Goal: Check status: Check status

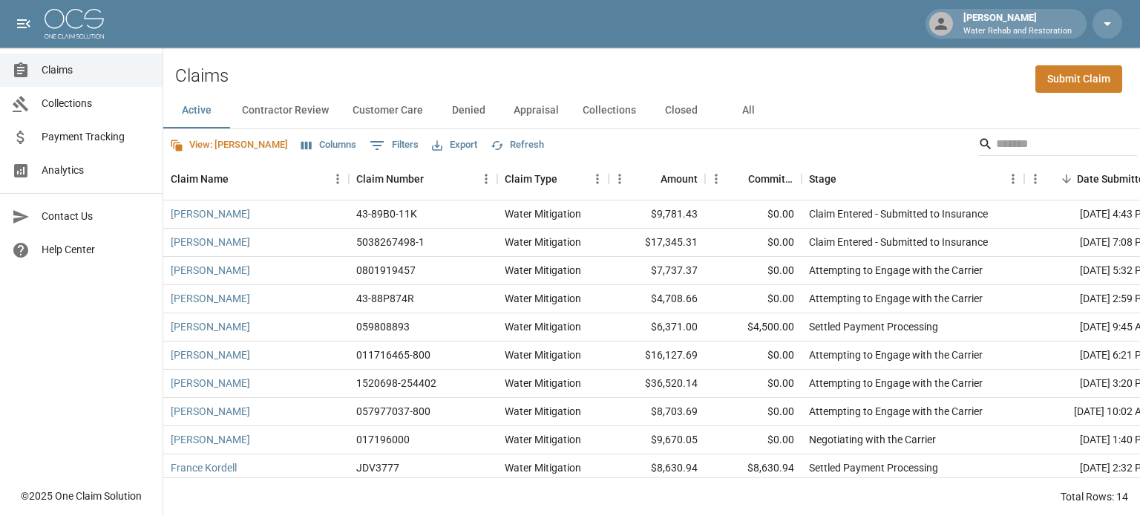
click at [745, 107] on button "All" at bounding box center [748, 111] width 67 height 36
click at [682, 106] on button "Closed" at bounding box center [681, 111] width 67 height 36
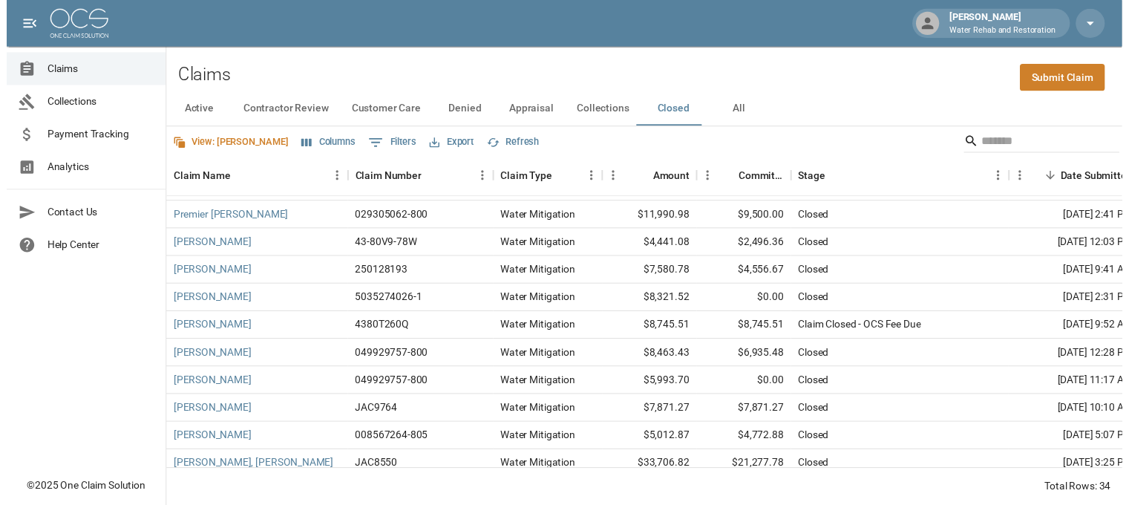
scroll to position [692, 0]
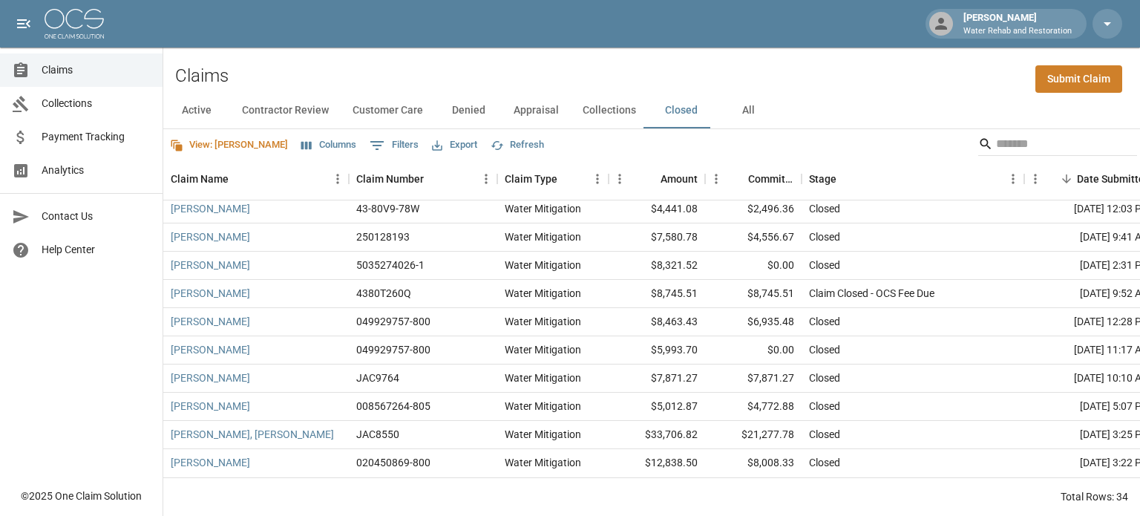
click at [428, 145] on button "Export" at bounding box center [454, 145] width 53 height 23
click at [405, 227] on li "Print" at bounding box center [437, 229] width 123 height 27
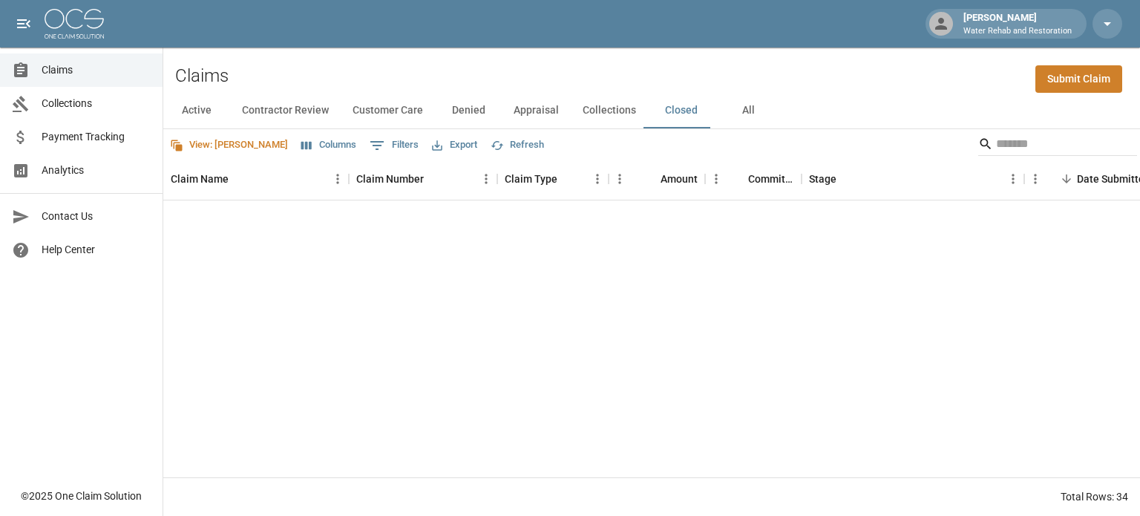
scroll to position [0, 0]
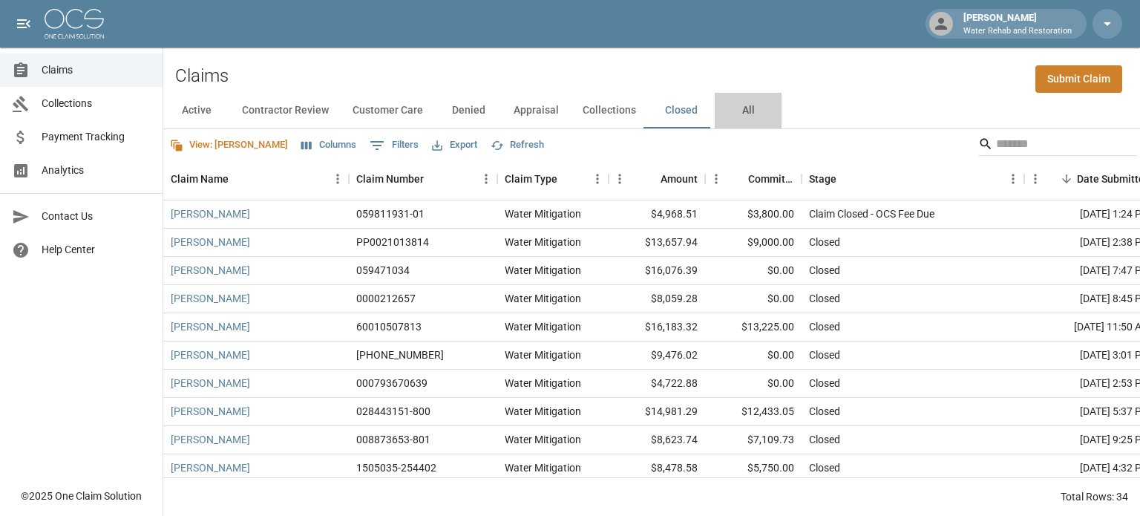
click at [741, 111] on button "All" at bounding box center [748, 111] width 67 height 36
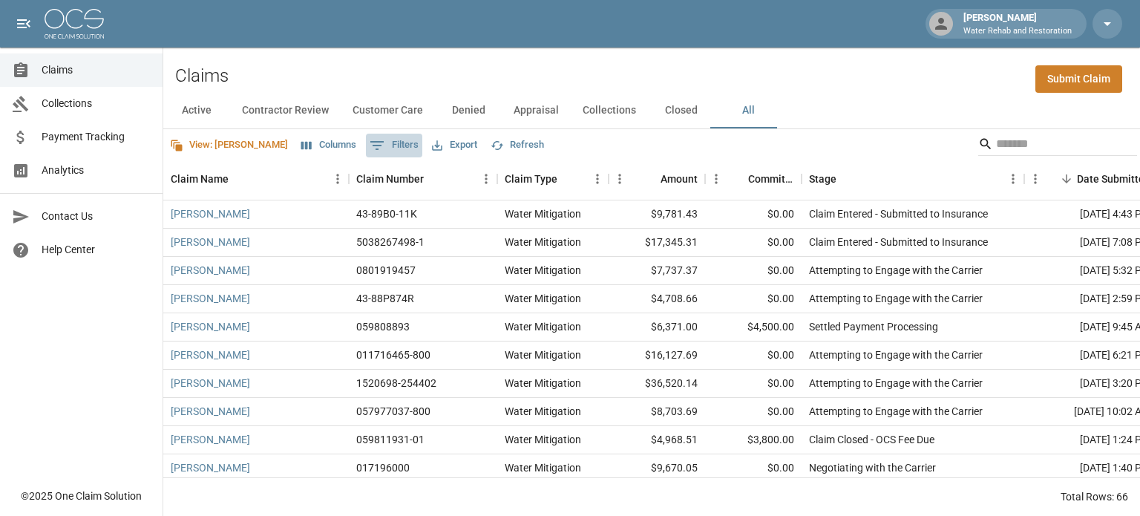
click at [368, 139] on icon "Show filters" at bounding box center [377, 146] width 18 height 18
select select "****"
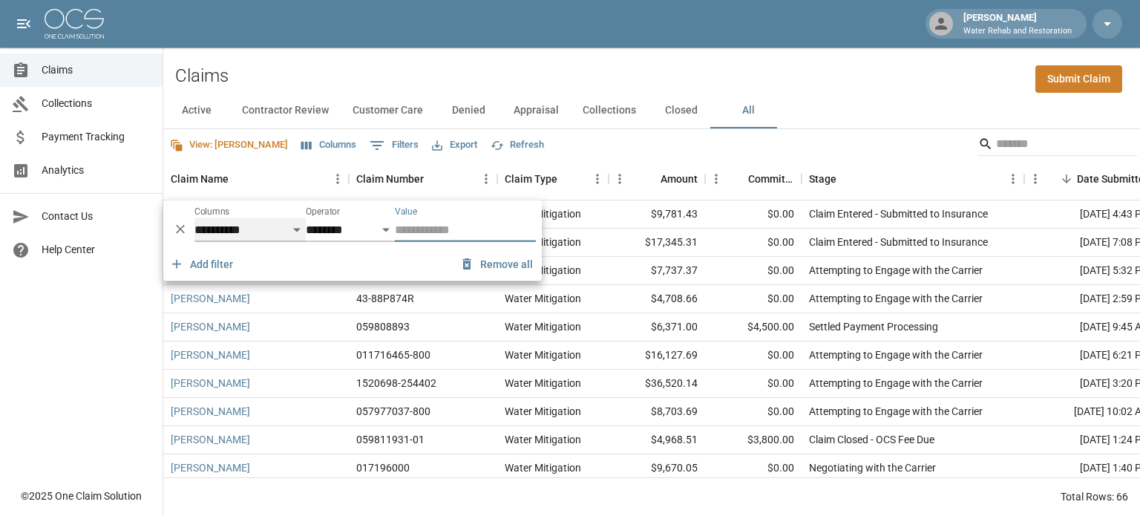
click at [295, 224] on select "**********" at bounding box center [249, 230] width 111 height 24
click at [398, 55] on div "Claims Submit Claim" at bounding box center [651, 69] width 977 height 45
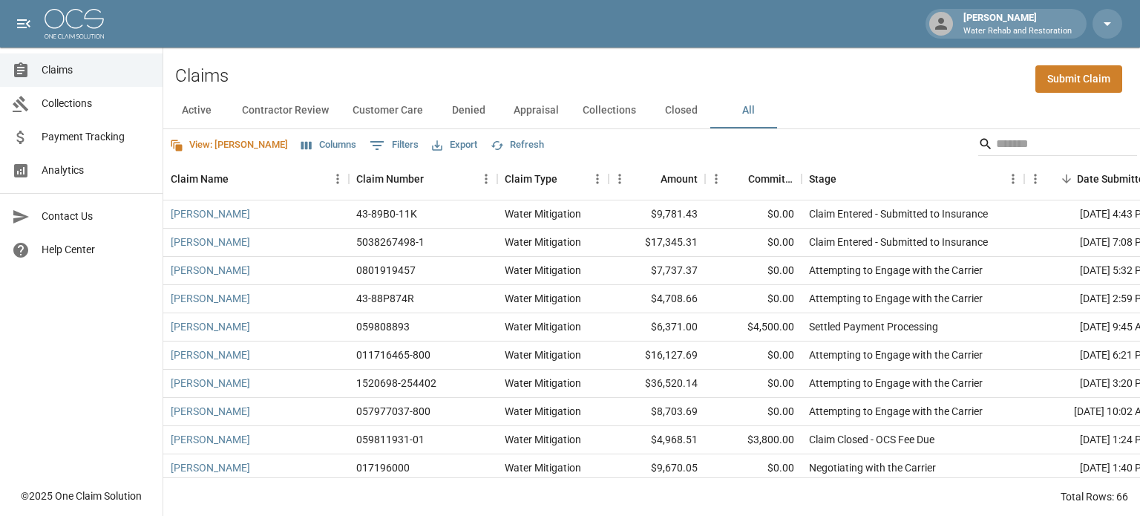
click at [740, 107] on button "All" at bounding box center [748, 111] width 67 height 36
click at [298, 145] on button "Columns" at bounding box center [329, 145] width 62 height 23
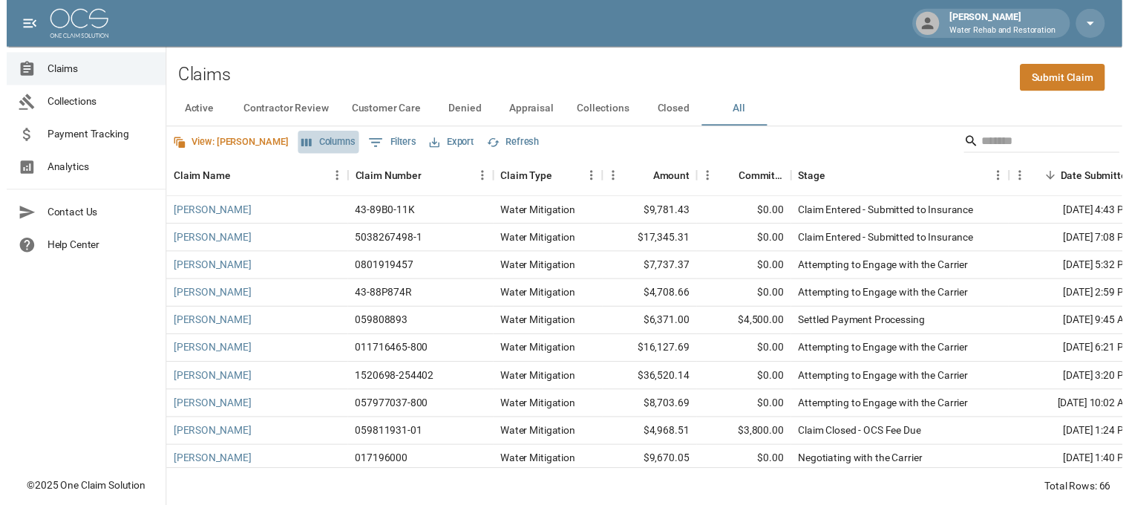
scroll to position [30, 0]
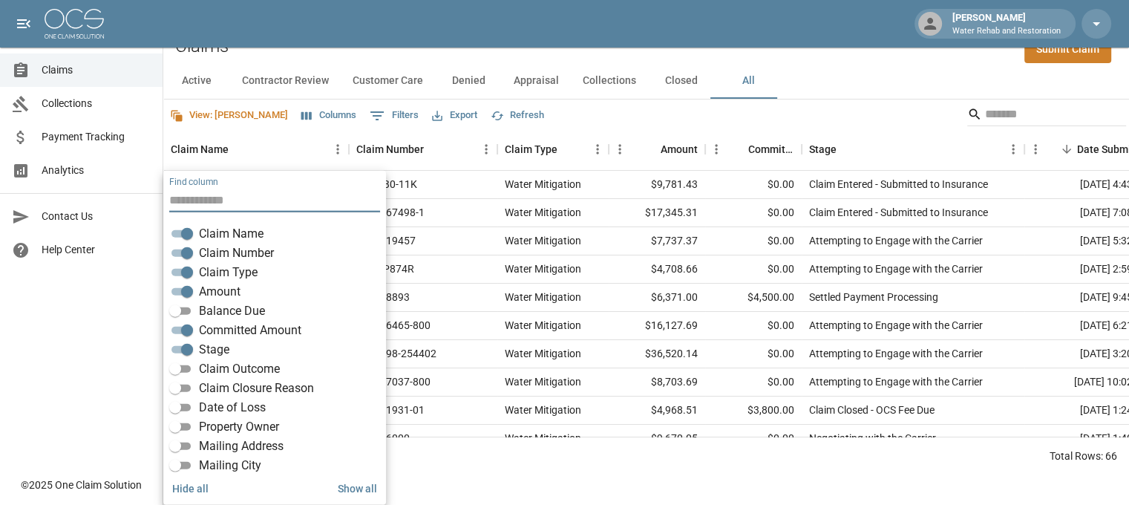
click at [214, 306] on span "Balance Due" at bounding box center [232, 311] width 66 height 18
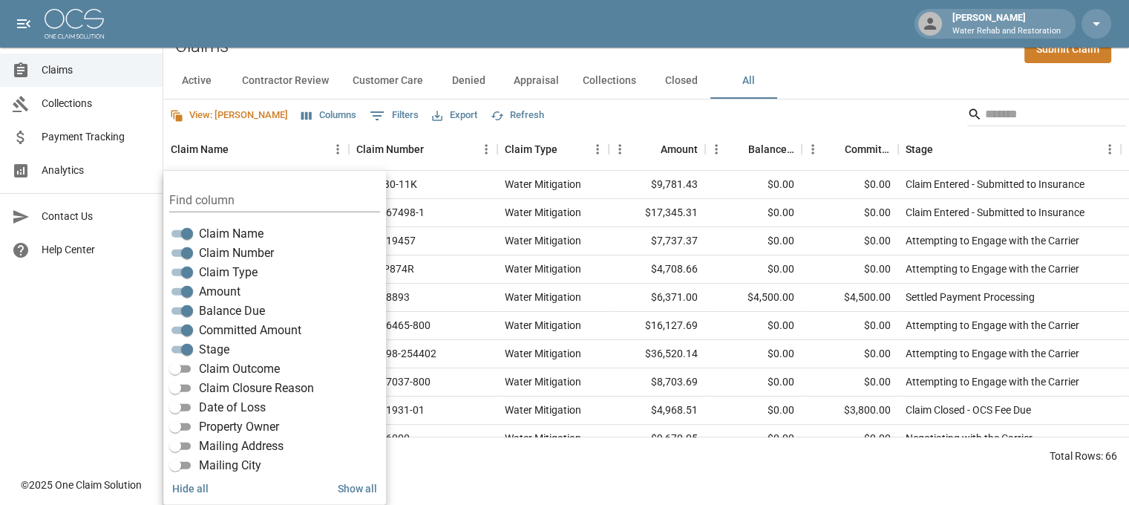
click at [570, 122] on div "View: [PERSON_NAME] Columns 0 Filters Export Refresh" at bounding box center [646, 114] width 966 height 30
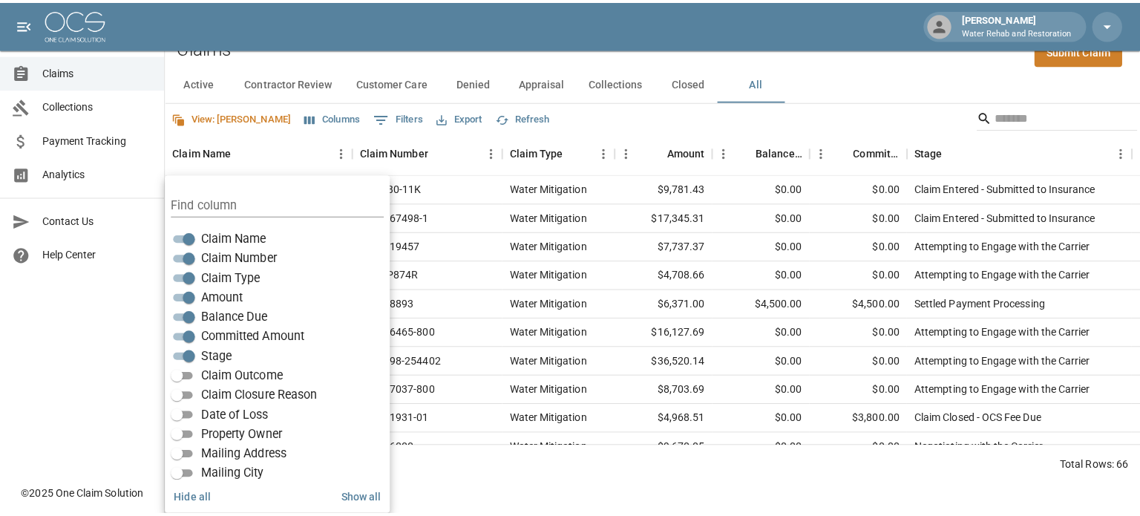
scroll to position [0, 0]
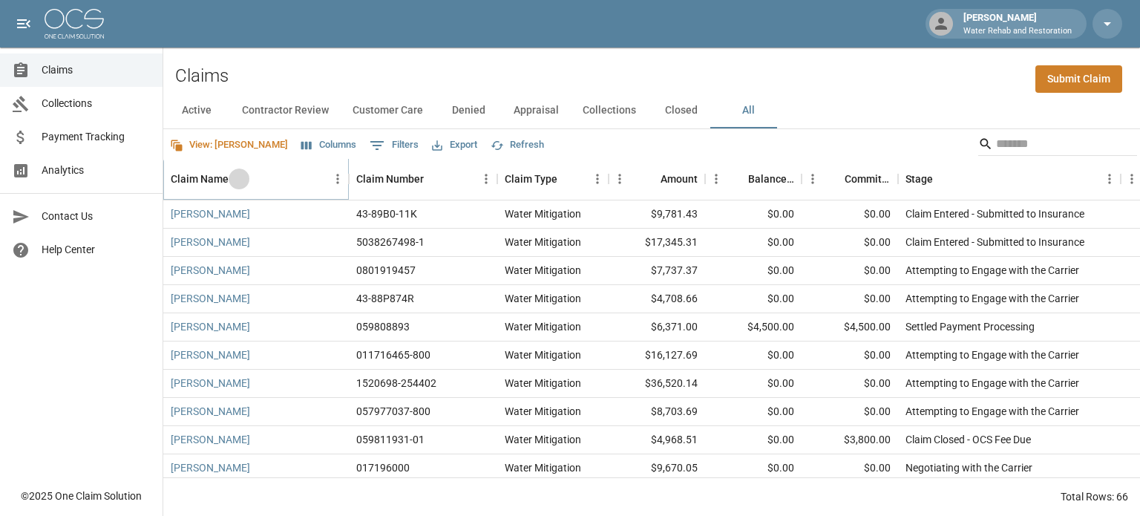
click at [240, 183] on icon "Sort" at bounding box center [238, 178] width 13 height 13
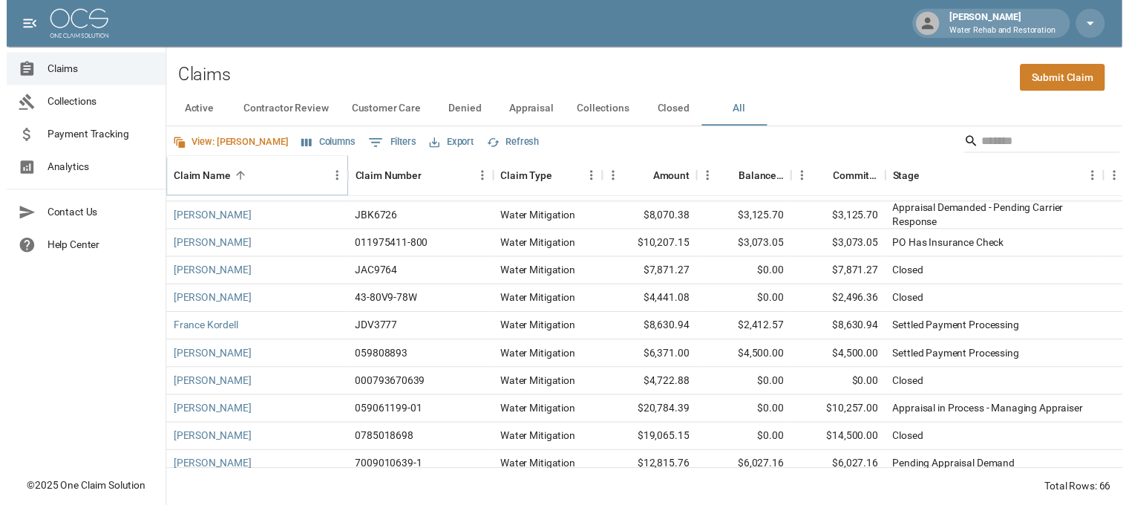
scroll to position [407, 0]
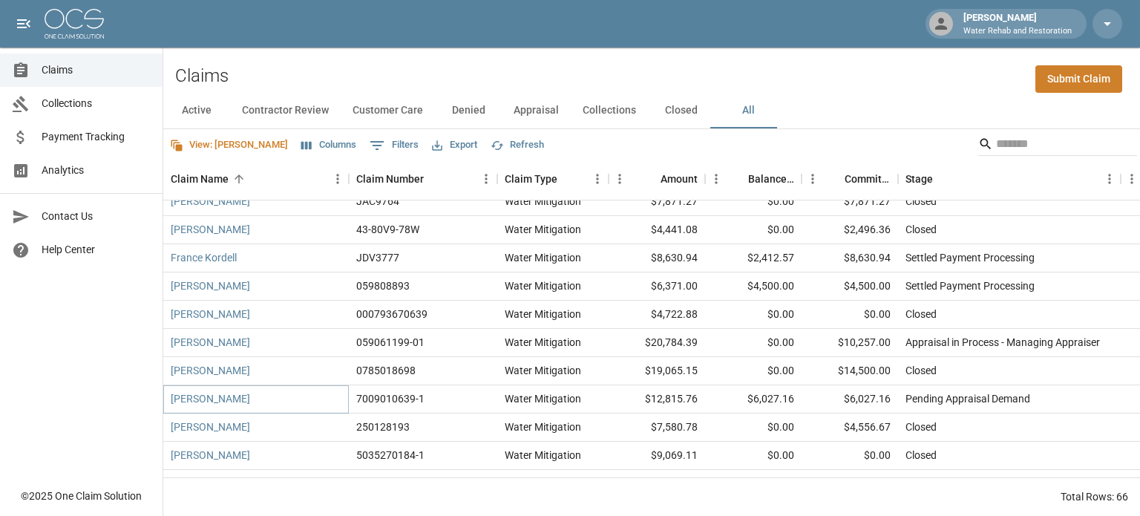
click at [212, 398] on link "[PERSON_NAME]" at bounding box center [210, 398] width 79 height 15
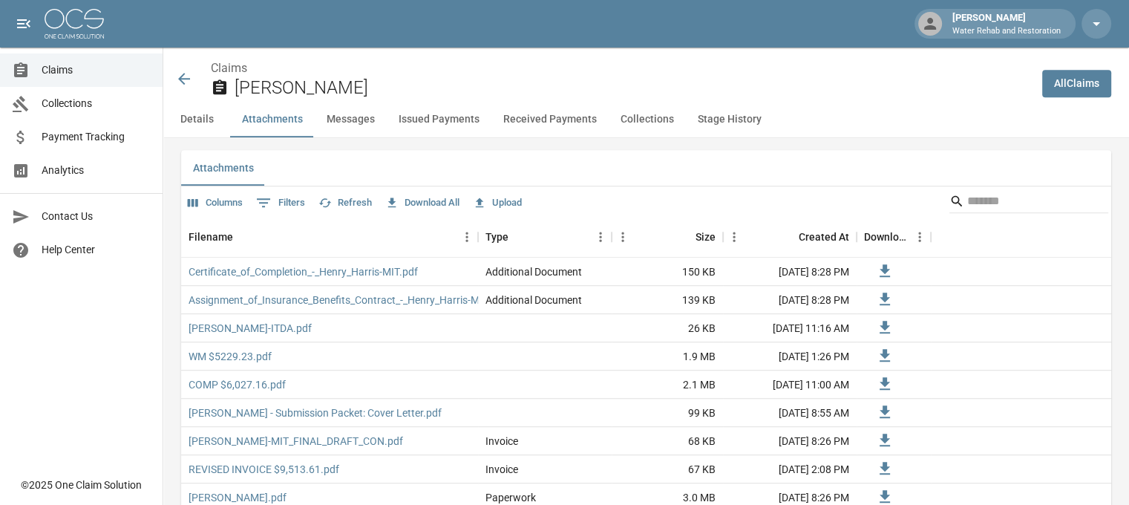
scroll to position [885, 0]
click at [184, 84] on icon at bounding box center [184, 79] width 12 height 12
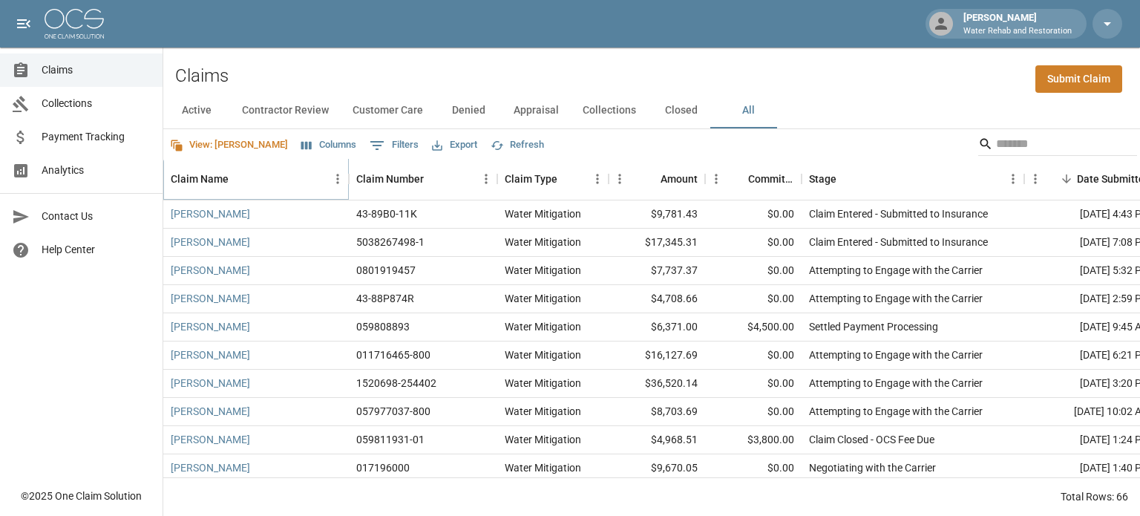
click at [237, 180] on icon "Sort" at bounding box center [238, 178] width 13 height 13
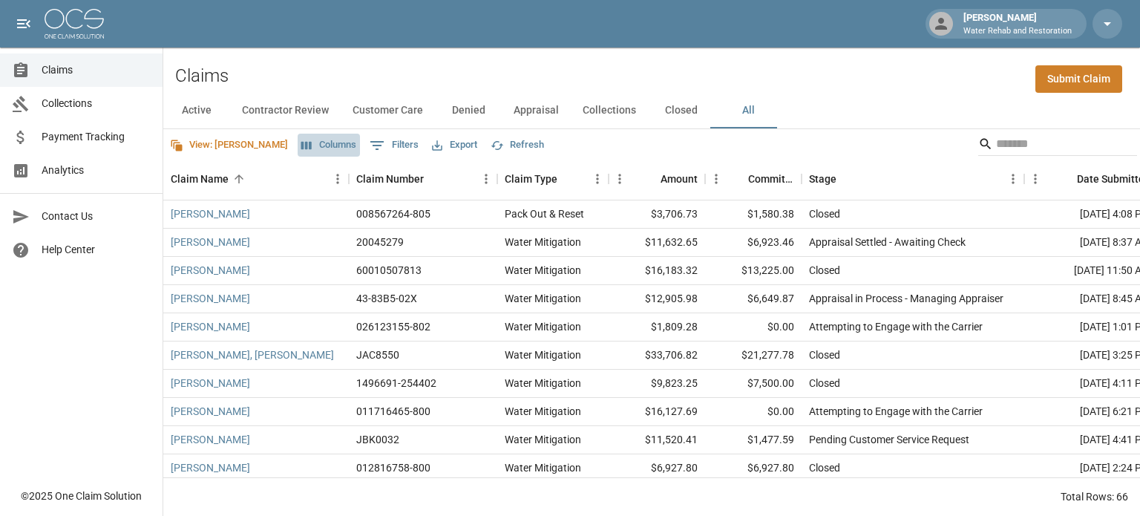
click at [298, 142] on button "Columns" at bounding box center [329, 145] width 62 height 23
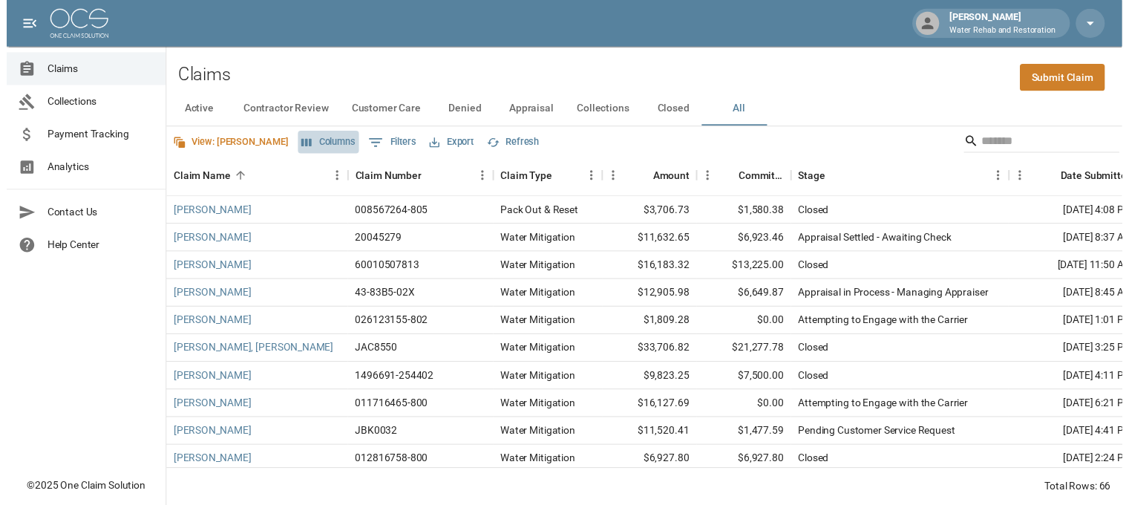
scroll to position [30, 0]
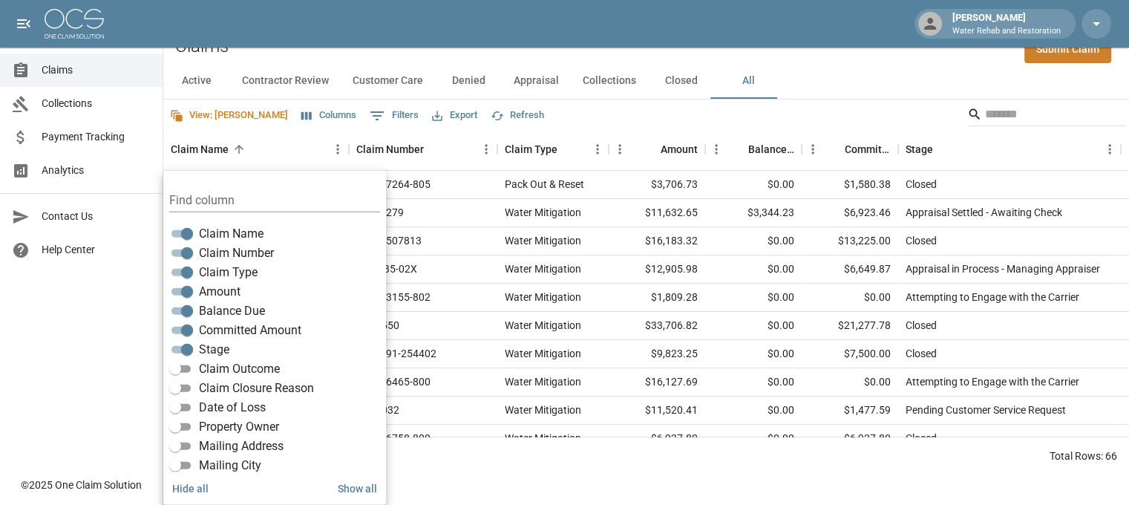
click at [763, 121] on div "View: [PERSON_NAME] Columns 0 Filters Export Refresh" at bounding box center [646, 114] width 966 height 30
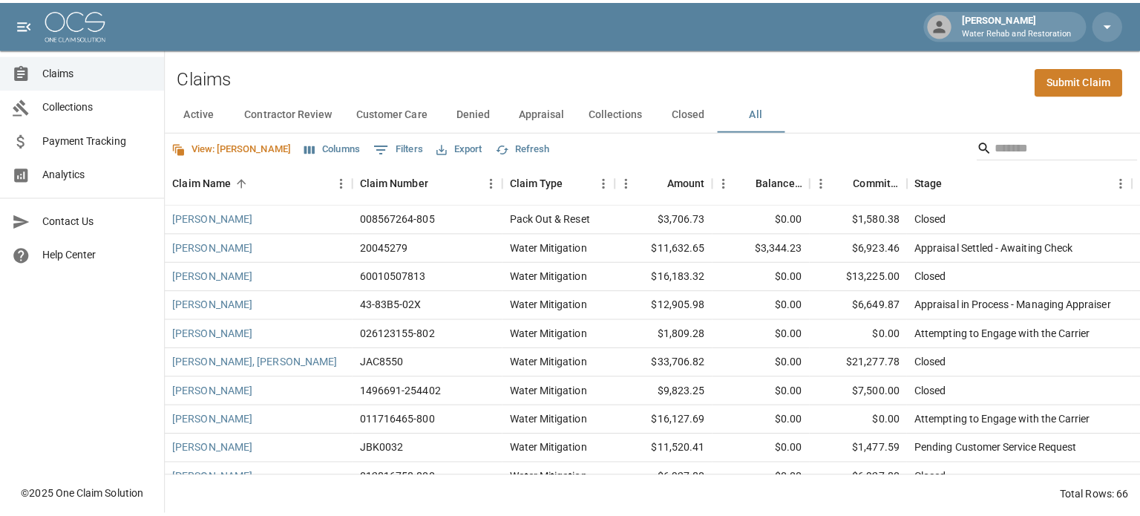
scroll to position [0, 0]
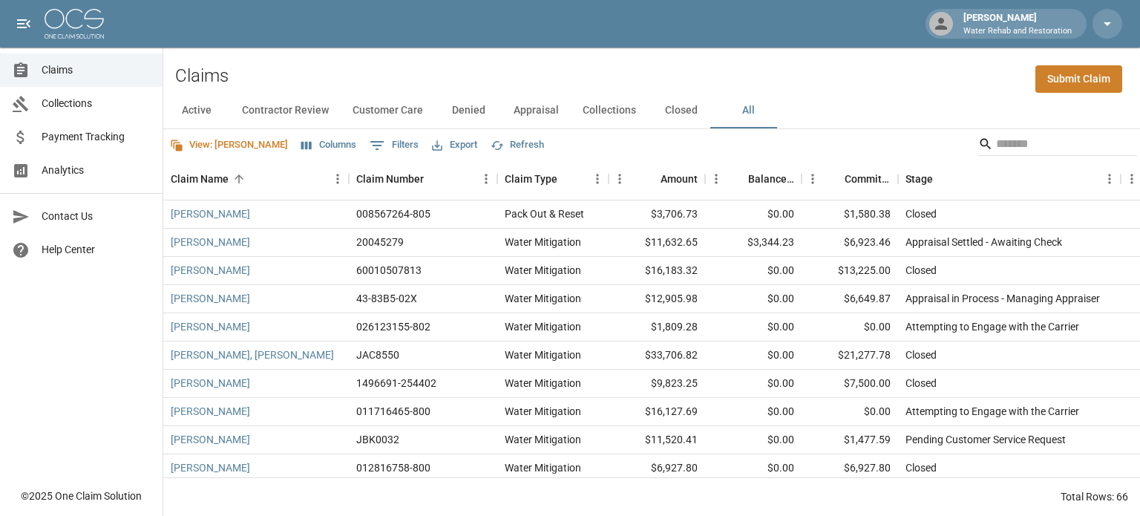
click at [298, 150] on button "Columns" at bounding box center [329, 145] width 62 height 23
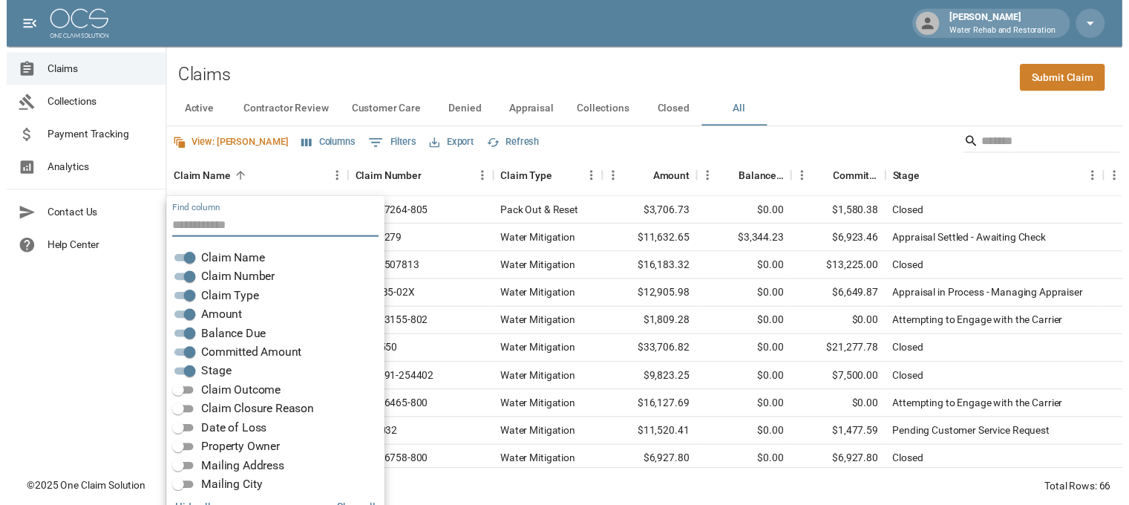
scroll to position [30, 0]
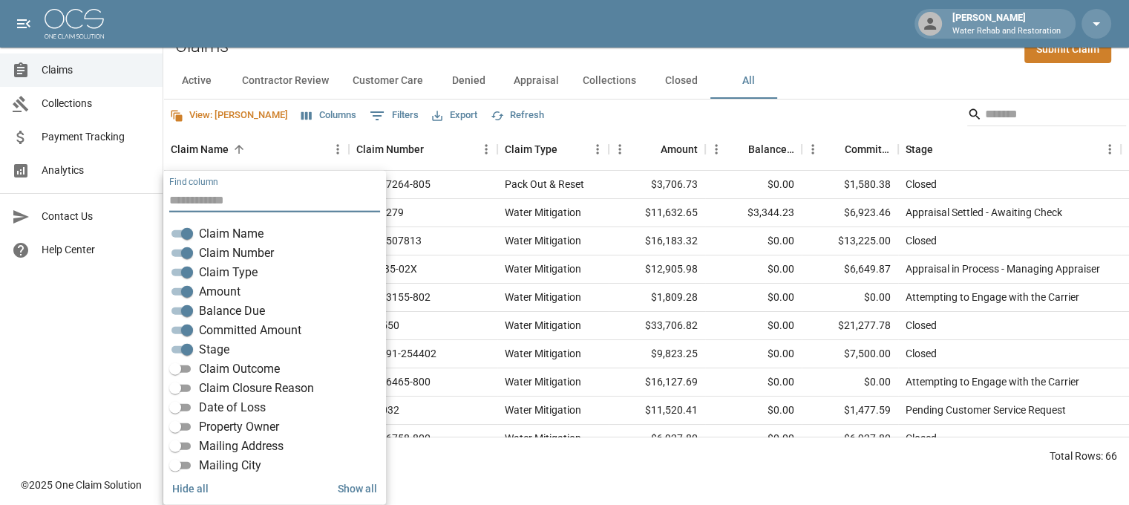
click at [212, 255] on span "Claim Number" at bounding box center [236, 253] width 75 height 18
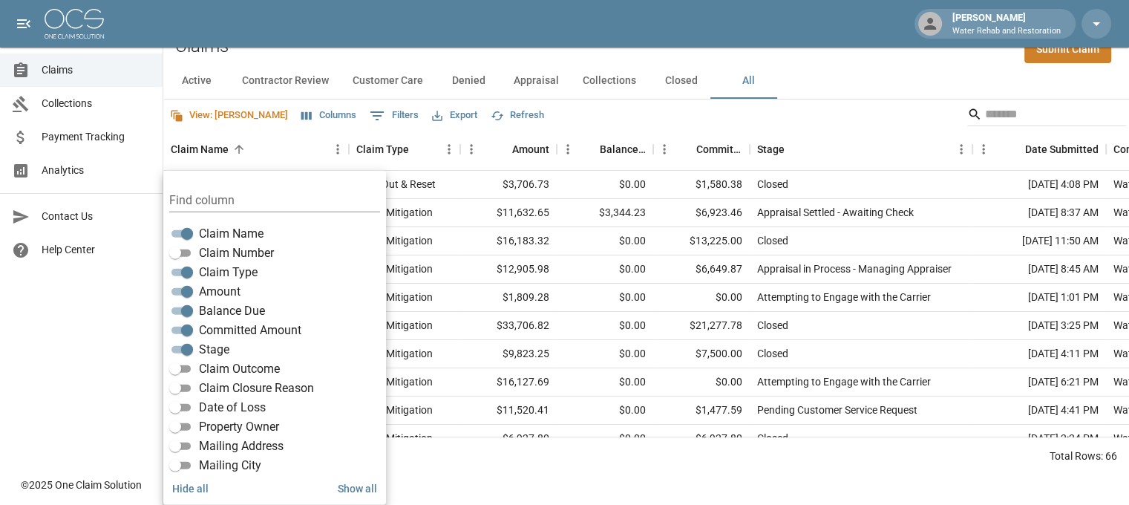
click at [217, 274] on span "Claim Type" at bounding box center [228, 272] width 59 height 18
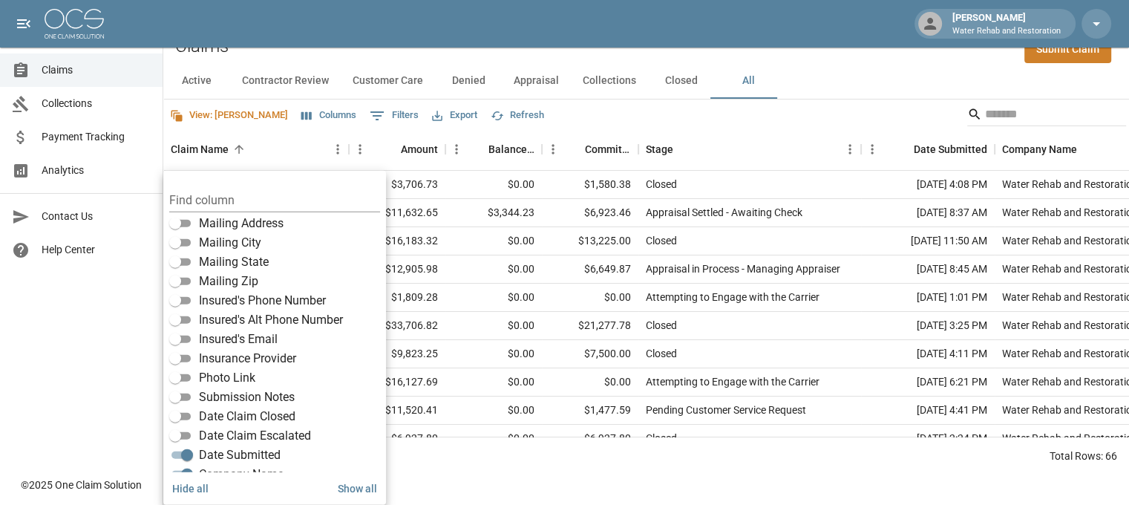
scroll to position [260, 0]
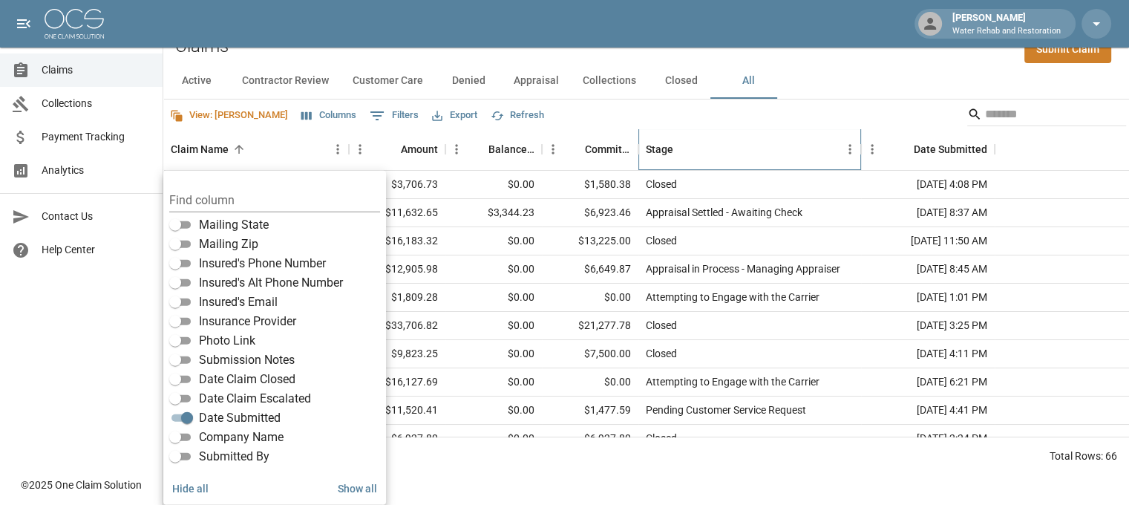
click at [775, 137] on div "Stage" at bounding box center [742, 149] width 193 height 42
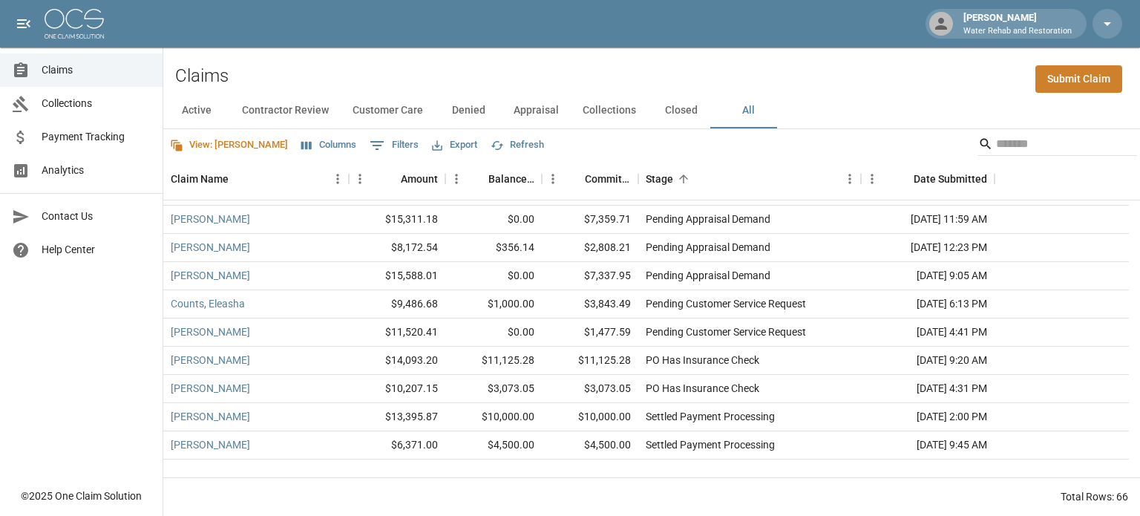
scroll to position [1584, 0]
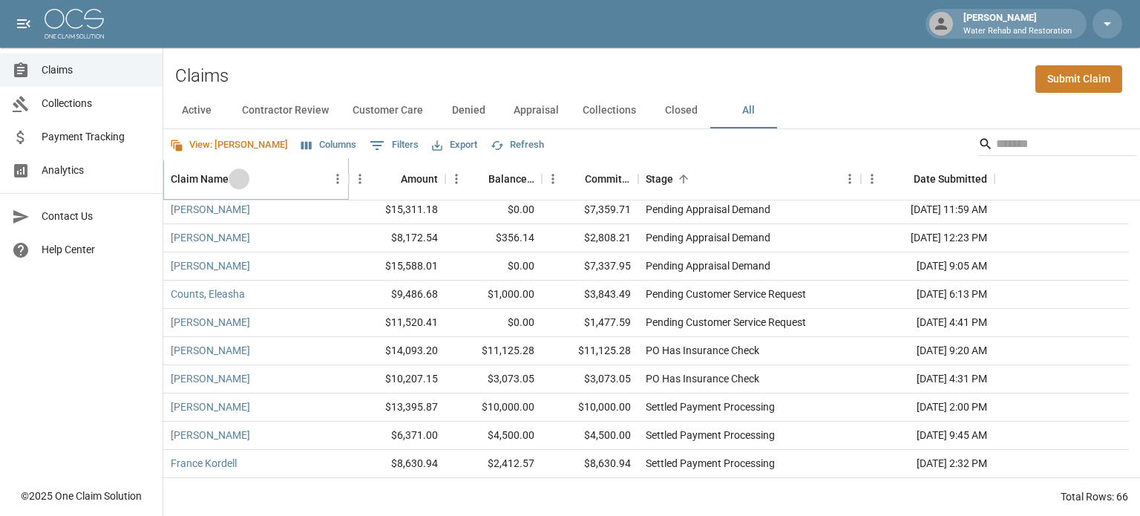
click at [236, 183] on icon "Sort" at bounding box center [238, 178] width 13 height 13
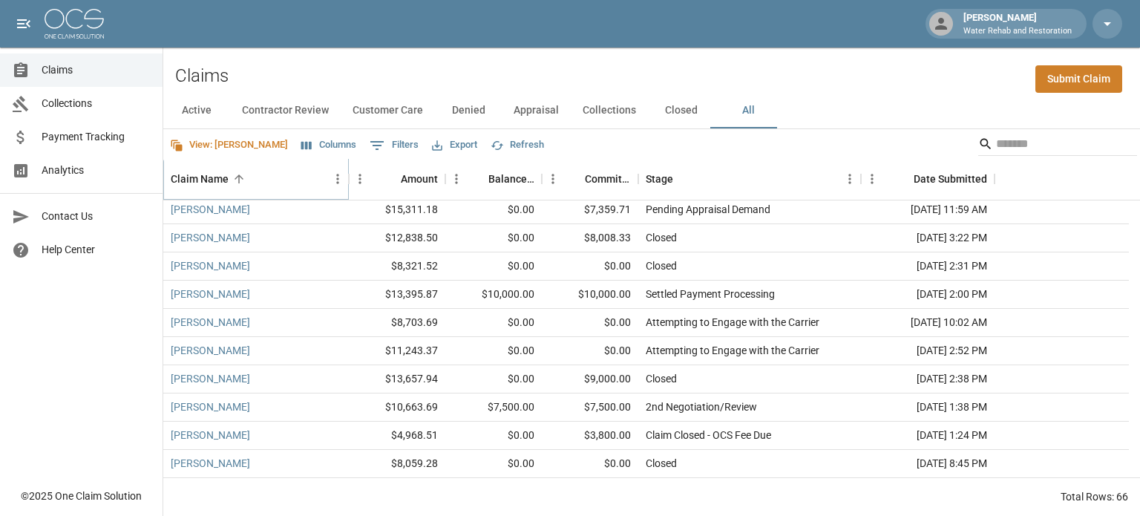
click at [236, 183] on icon "Sort" at bounding box center [238, 178] width 13 height 13
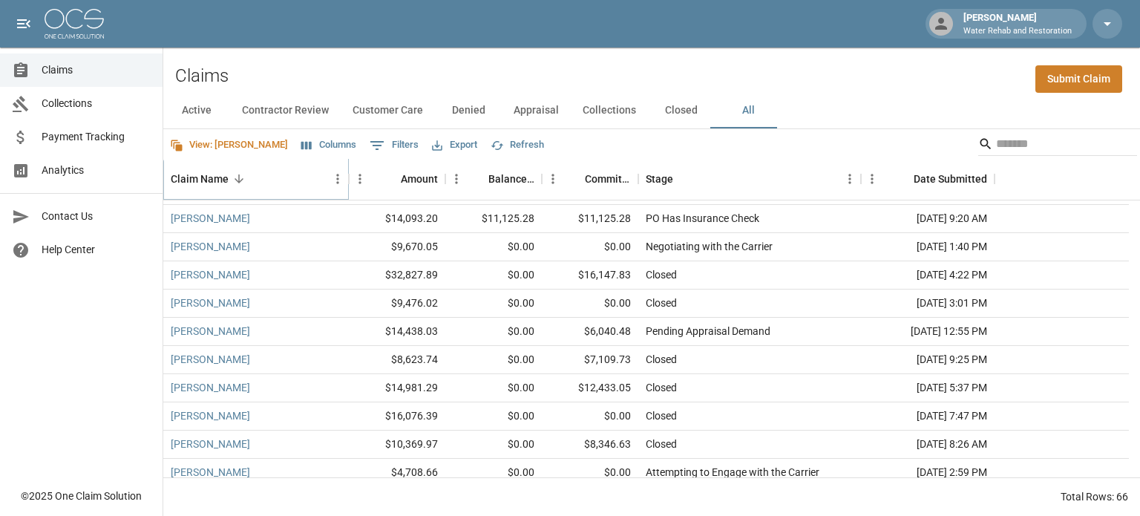
click at [239, 183] on icon "Sort" at bounding box center [238, 178] width 13 height 13
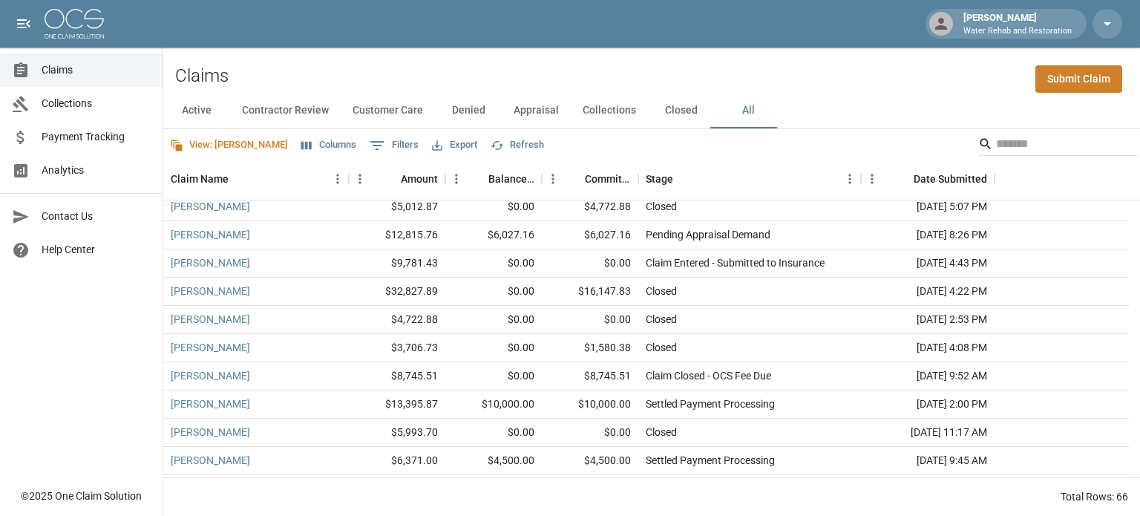
scroll to position [0, 0]
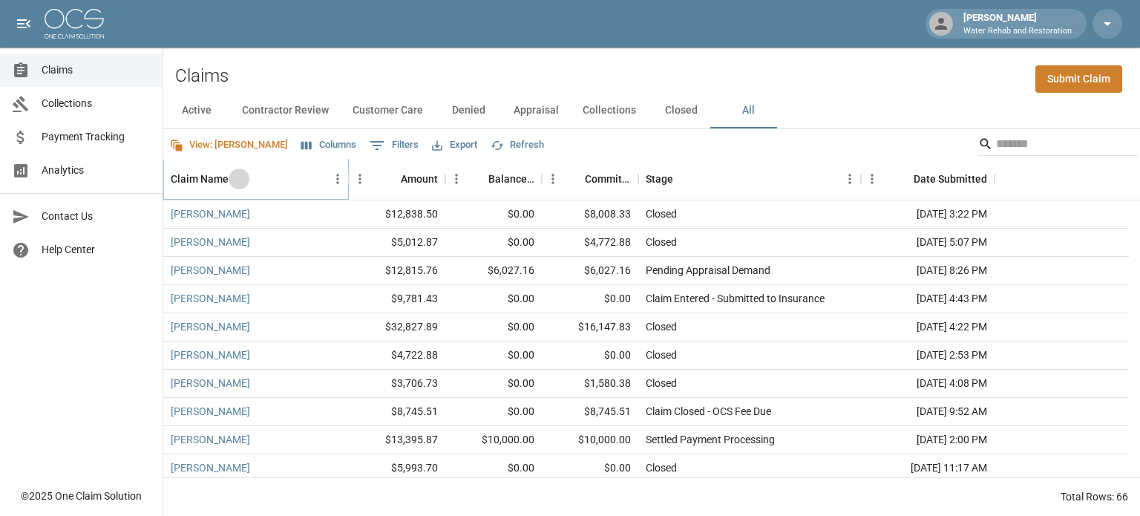
click at [240, 182] on icon "Sort" at bounding box center [238, 178] width 13 height 13
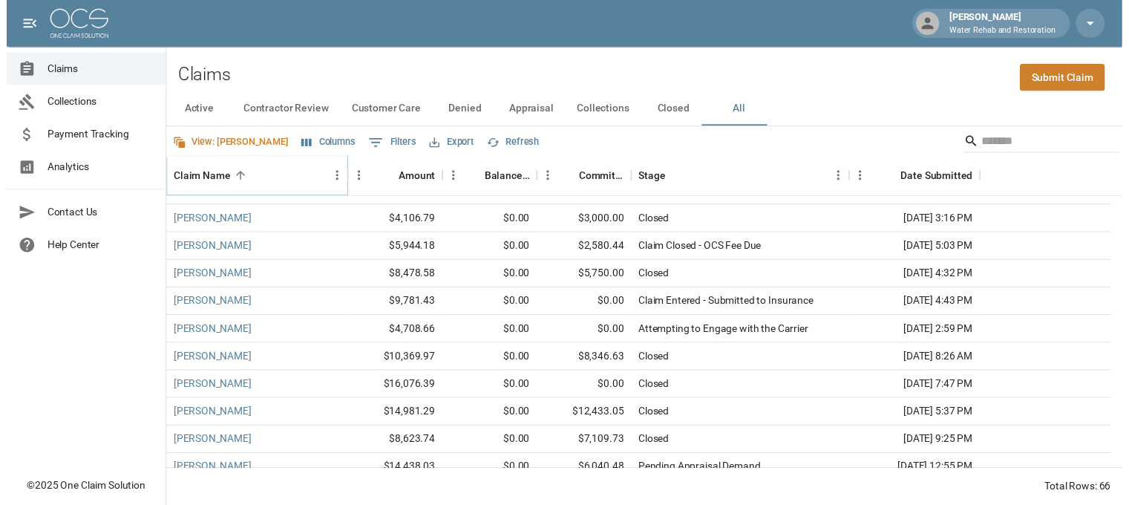
scroll to position [668, 0]
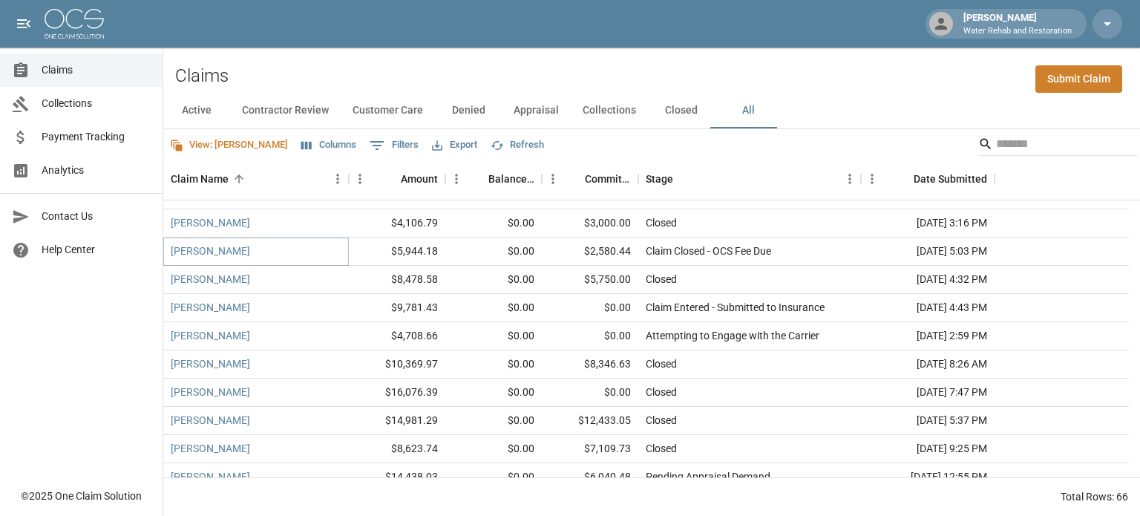
click at [197, 252] on link "[PERSON_NAME]" at bounding box center [210, 250] width 79 height 15
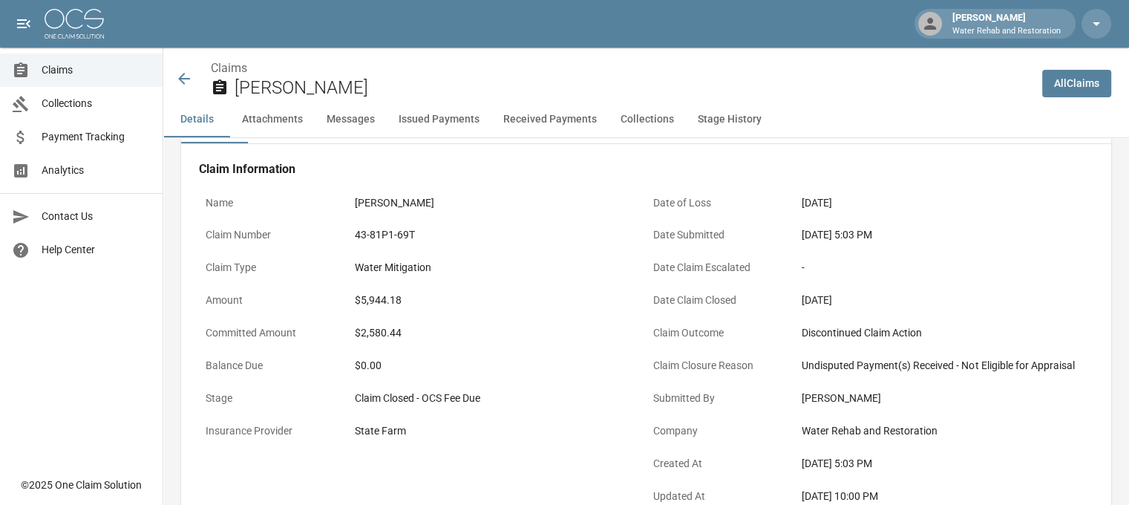
scroll to position [74, 0]
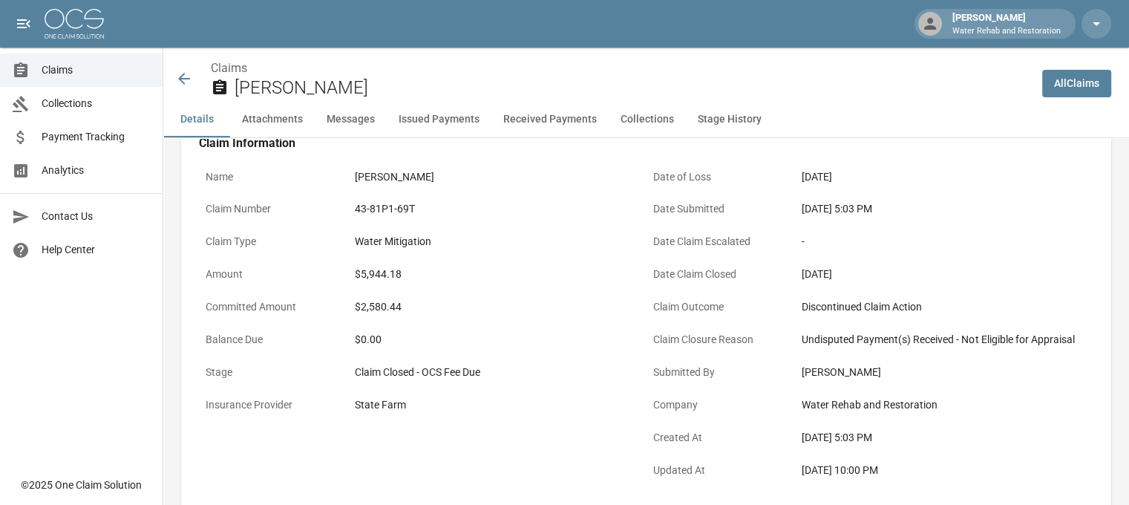
click at [190, 76] on icon at bounding box center [184, 79] width 18 height 18
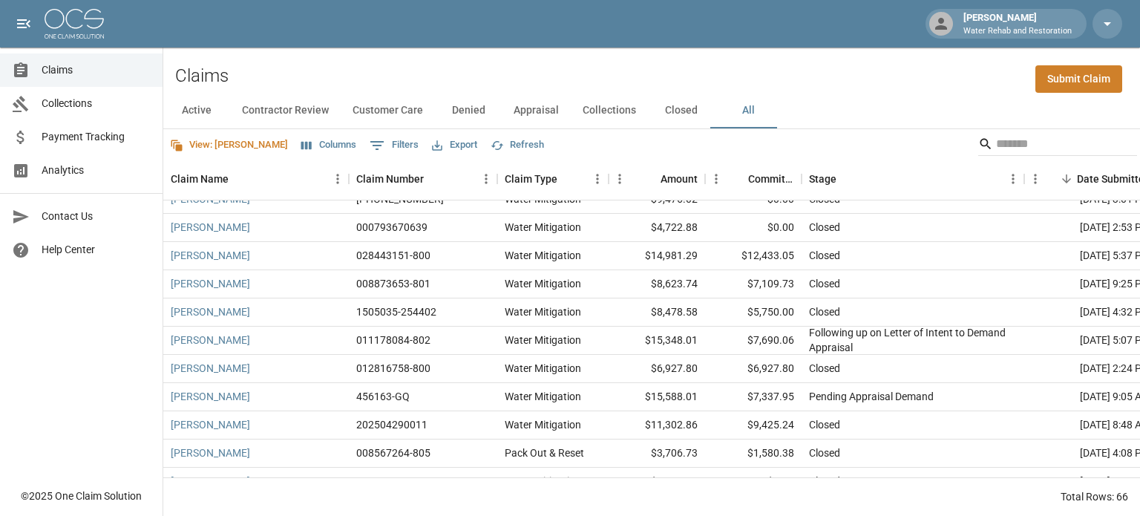
scroll to position [779, 0]
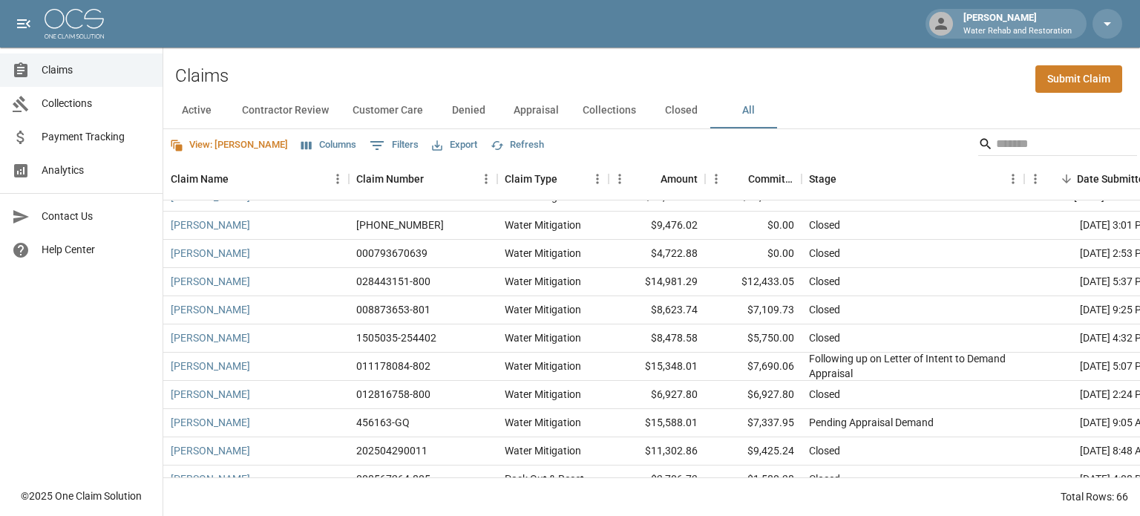
click at [998, 139] on input "Search" at bounding box center [1055, 144] width 119 height 24
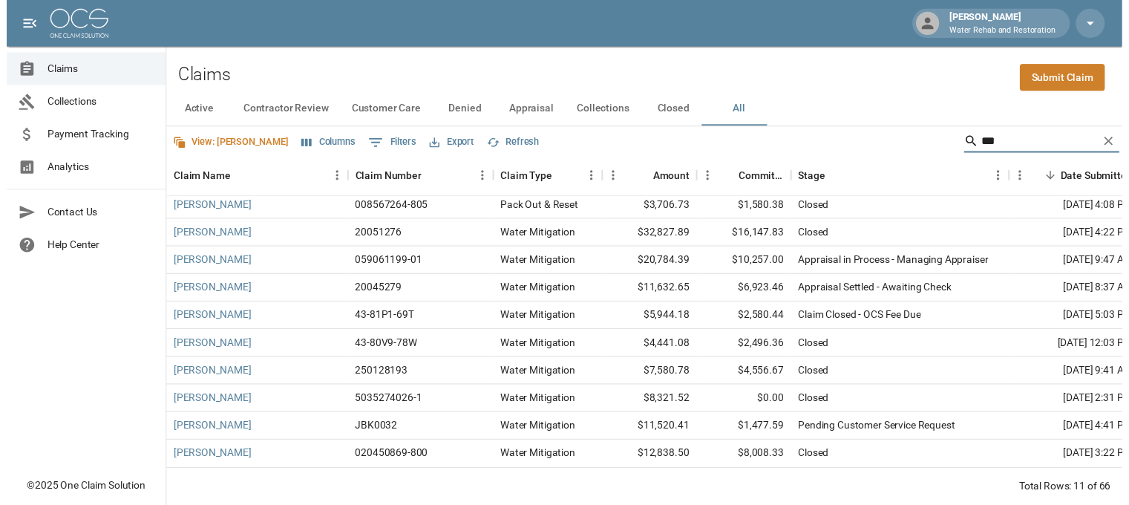
scroll to position [0, 0]
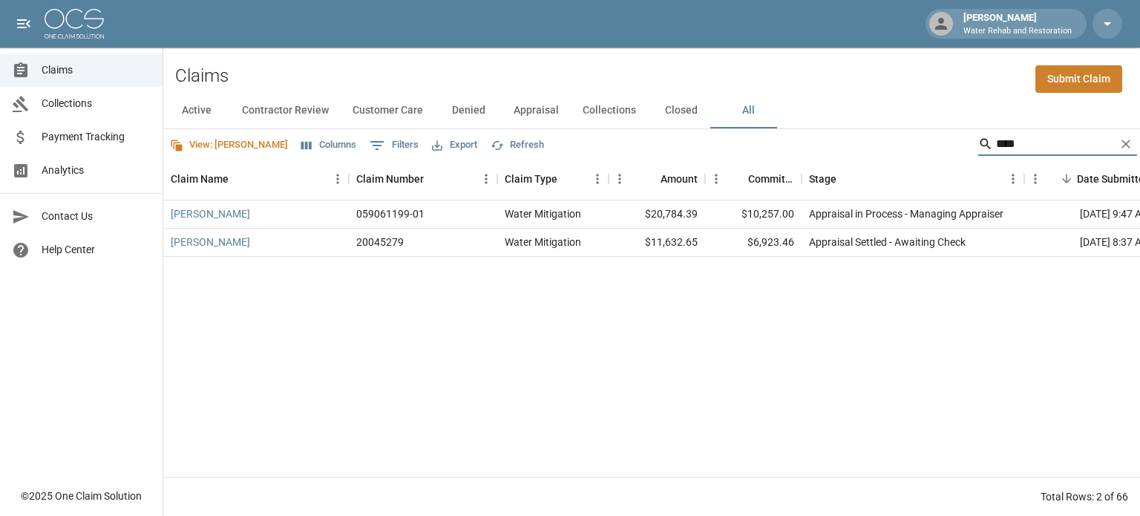
type input "****"
click at [191, 236] on link "[PERSON_NAME]" at bounding box center [210, 242] width 79 height 15
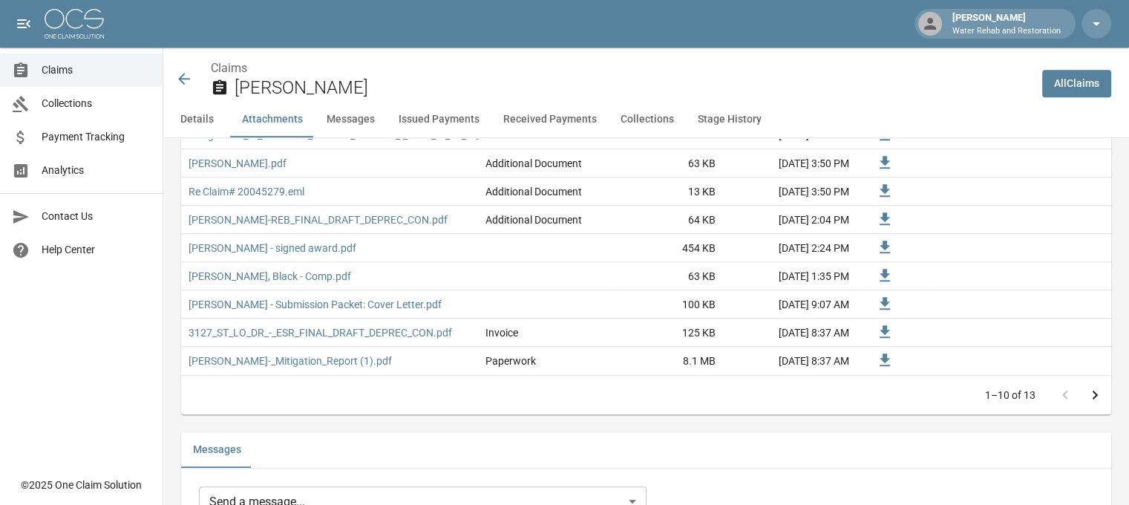
scroll to position [965, 0]
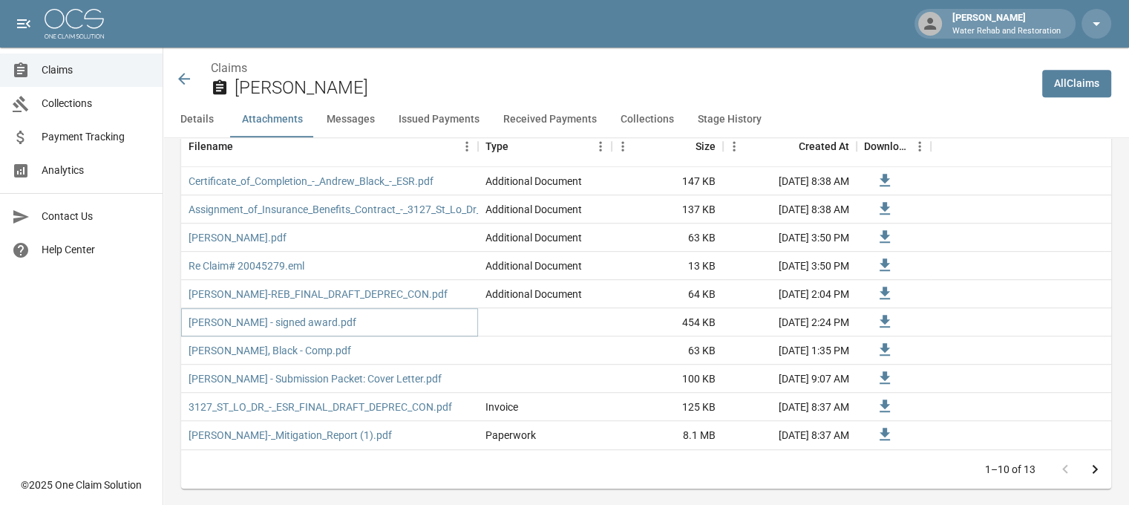
click at [294, 315] on link "[PERSON_NAME] - signed award.pdf" at bounding box center [273, 322] width 168 height 15
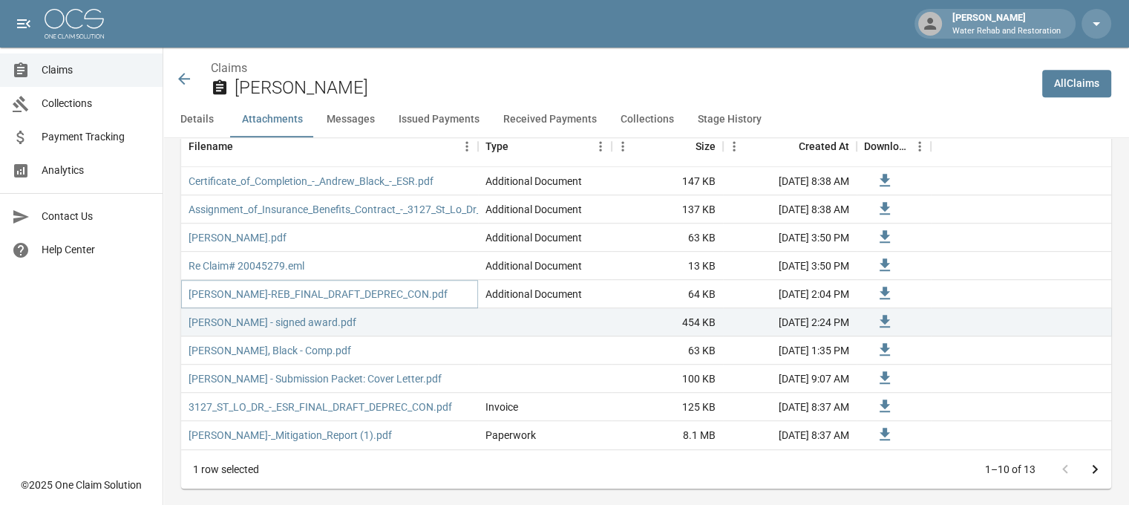
click at [312, 286] on link "[PERSON_NAME]-REB_FINAL_DRAFT_DEPREC_CON.pdf" at bounding box center [318, 293] width 259 height 15
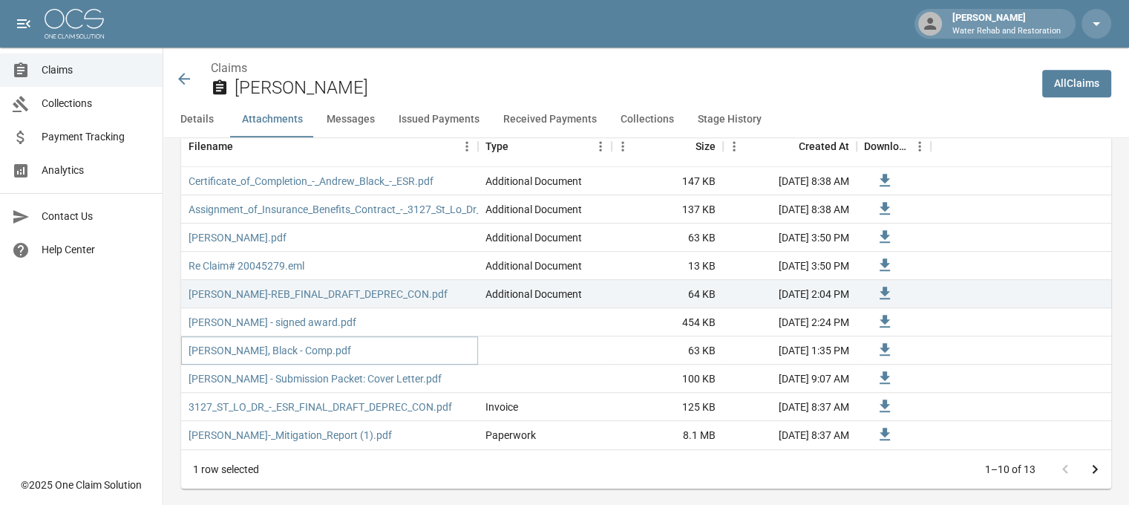
click at [282, 343] on link "[PERSON_NAME], Black - Comp.pdf" at bounding box center [270, 350] width 163 height 15
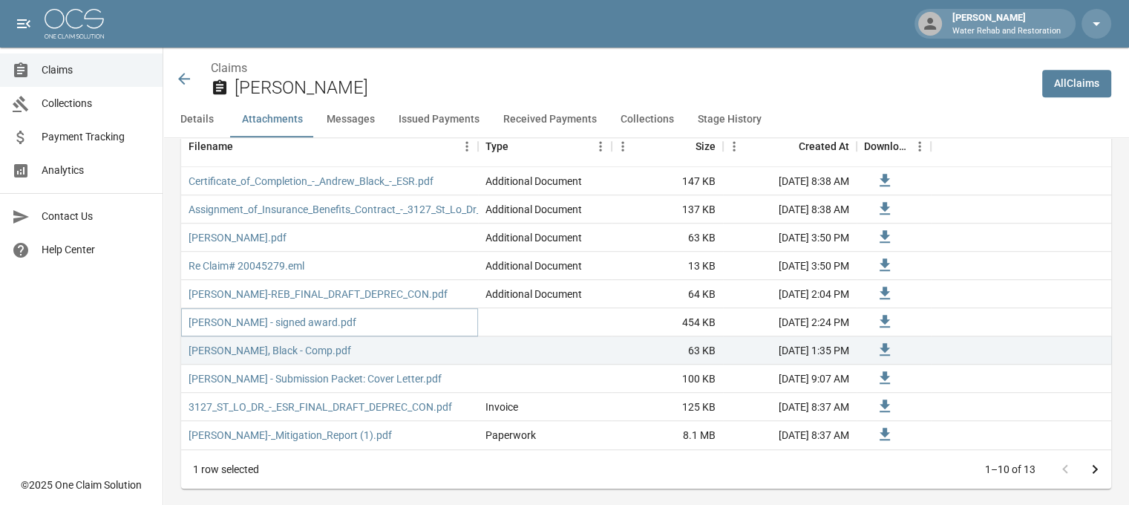
click at [264, 315] on link "[PERSON_NAME] - signed award.pdf" at bounding box center [273, 322] width 168 height 15
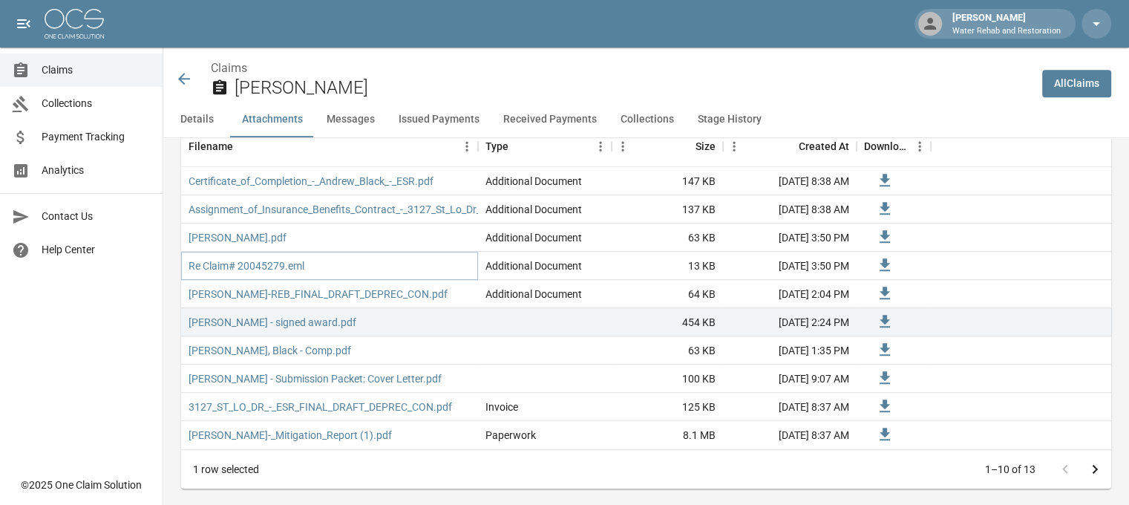
click at [248, 258] on link "Re Claim# 20045279.eml" at bounding box center [247, 265] width 116 height 15
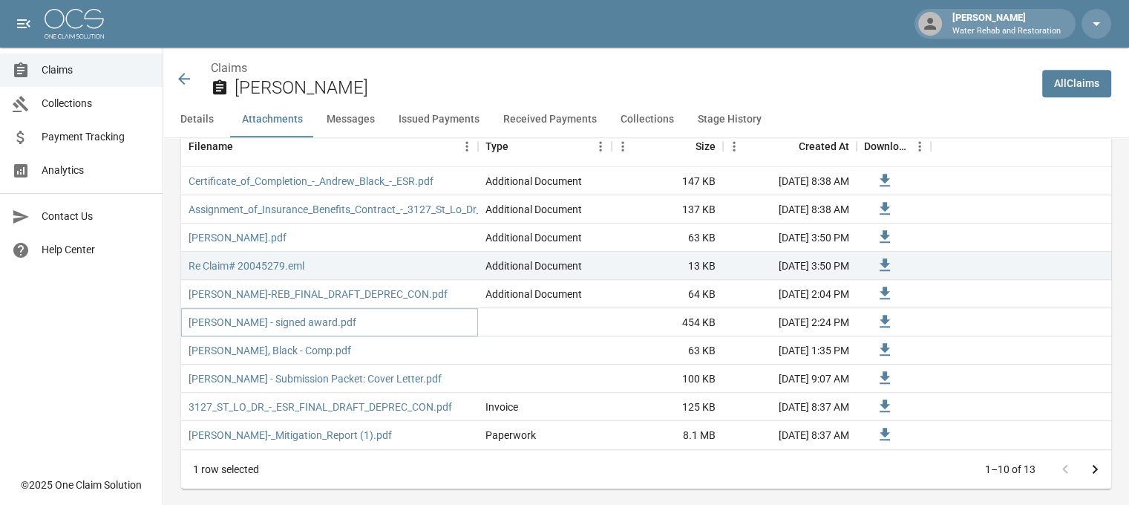
click at [284, 315] on link "[PERSON_NAME] - signed award.pdf" at bounding box center [273, 322] width 168 height 15
